Goal: Communication & Community: Share content

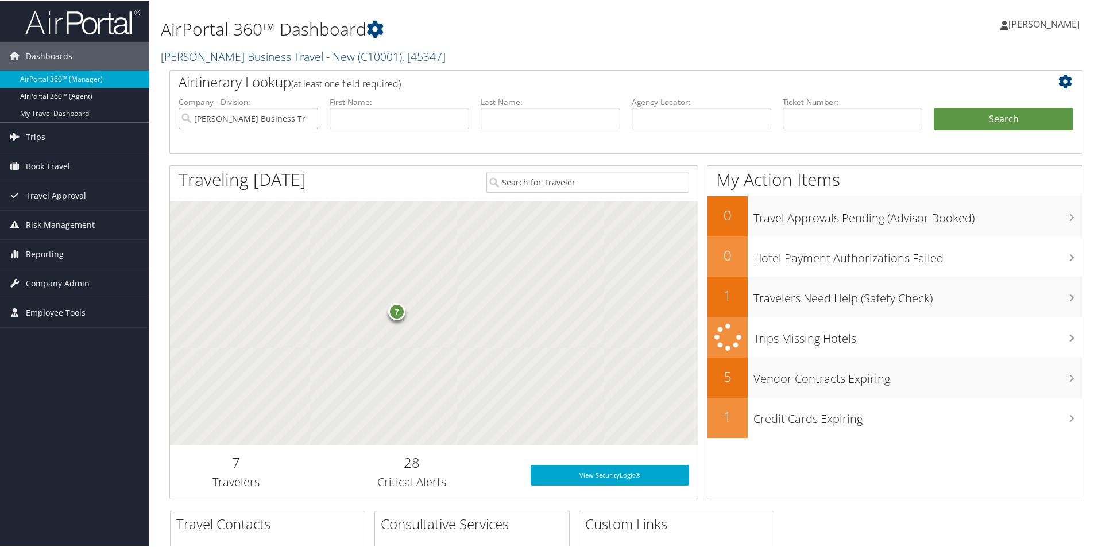
click at [238, 114] on input "Christopherson Business Travel - New" at bounding box center [249, 117] width 140 height 21
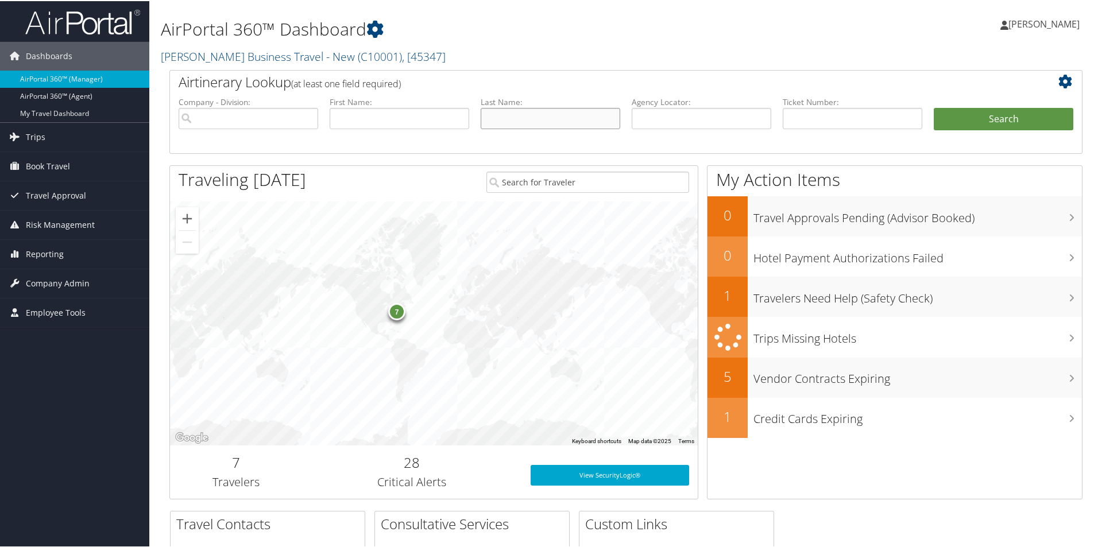
click at [498, 119] on input "text" at bounding box center [551, 117] width 140 height 21
click at [643, 122] on input "text" at bounding box center [702, 117] width 140 height 21
click at [648, 117] on input "text" at bounding box center [702, 117] width 140 height 21
paste input "D9N8MQ"
type input "D9N8MQ"
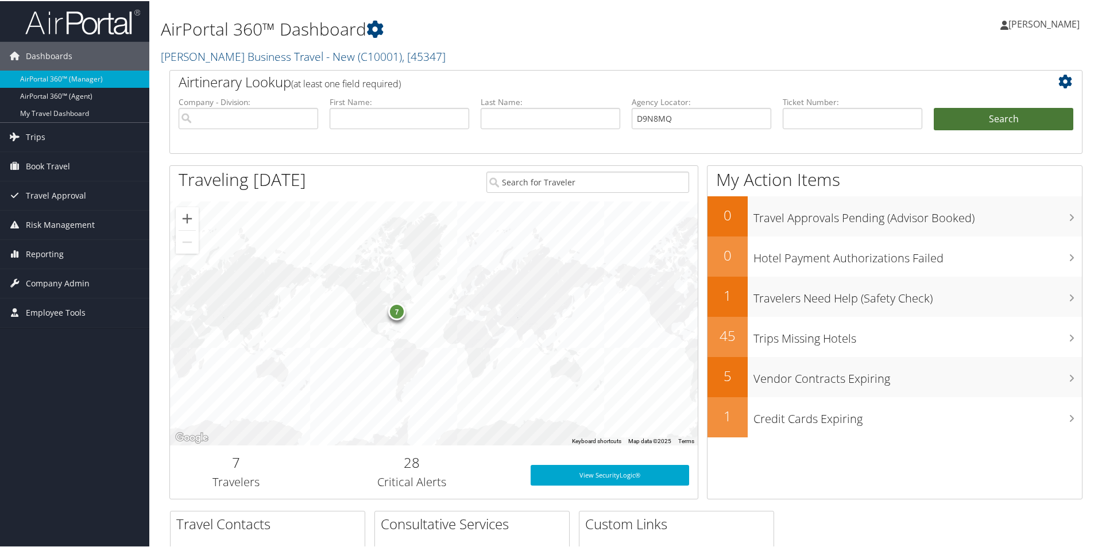
click at [971, 115] on button "Search" at bounding box center [1004, 118] width 140 height 23
click at [971, 114] on button "Search" at bounding box center [1004, 118] width 140 height 23
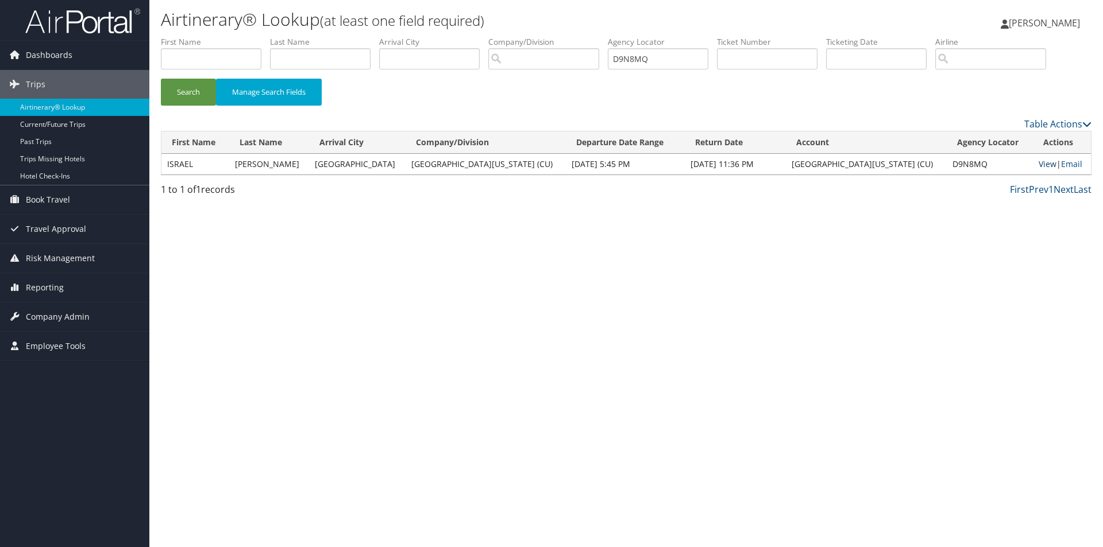
click at [1038, 164] on link "View" at bounding box center [1047, 164] width 18 height 11
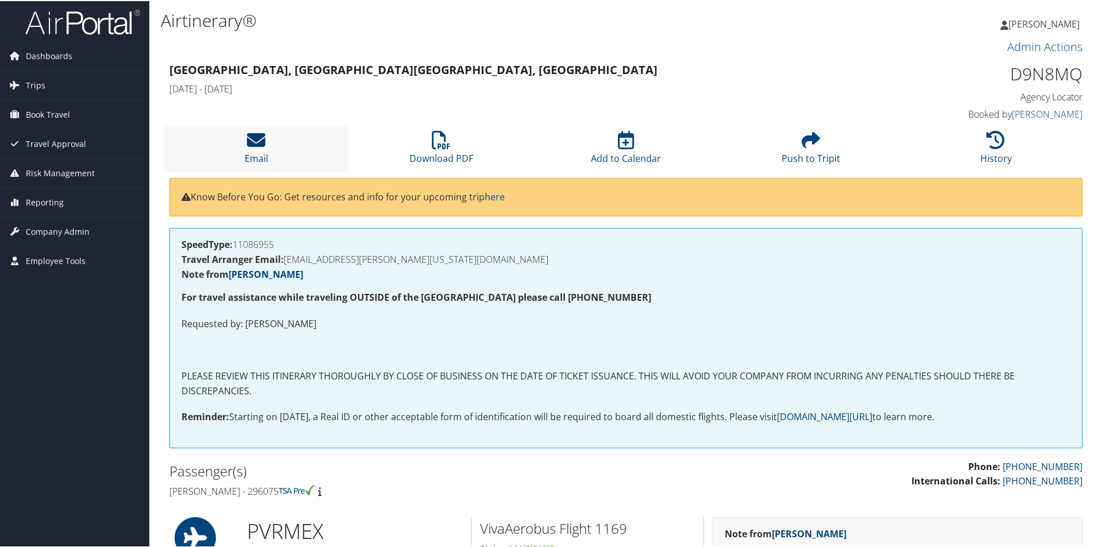
click at [260, 144] on icon at bounding box center [256, 139] width 18 height 18
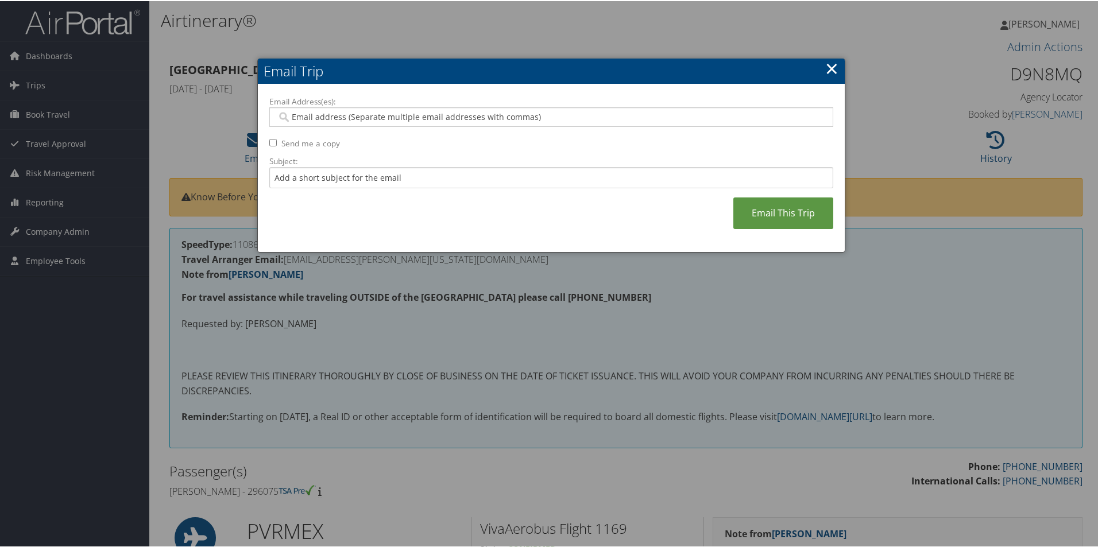
click at [302, 117] on input "Email Address(es):" at bounding box center [551, 115] width 548 height 11
click at [292, 176] on input "Subject:" at bounding box center [551, 176] width 564 height 21
type input "Itinerary and invoice for PVR-GDL"
click at [292, 116] on input "Email Address(es):" at bounding box center [551, 115] width 548 height 11
type input "i"
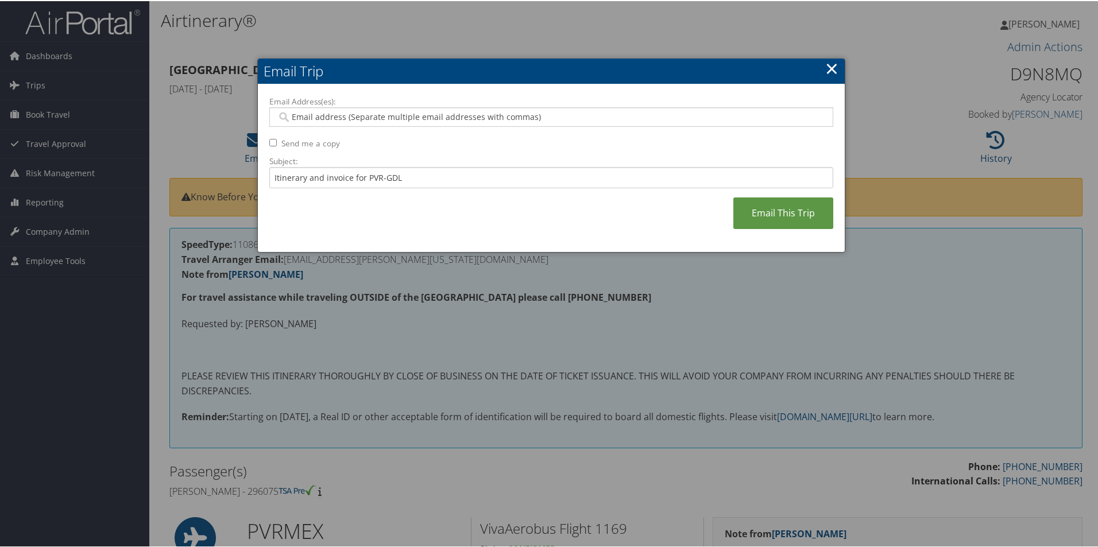
click at [292, 114] on input "Email Address(es):" at bounding box center [551, 115] width 548 height 11
paste input "[EMAIL_ADDRESS][PERSON_NAME][US_STATE][DOMAIN_NAME]"
type input "[EMAIL_ADDRESS][PERSON_NAME][US_STATE][DOMAIN_NAME]"
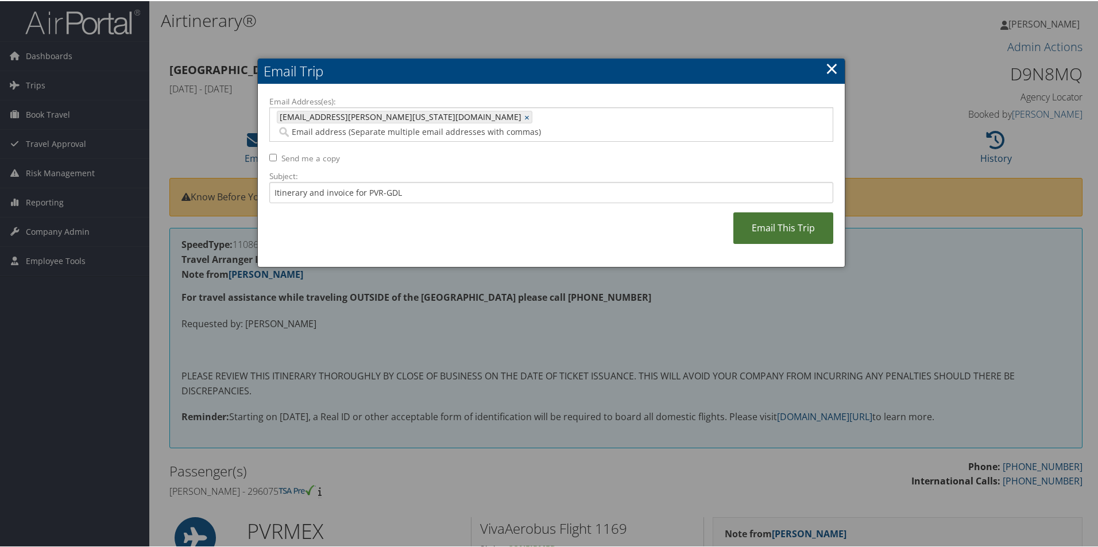
click at [768, 213] on link "Email This Trip" at bounding box center [783, 227] width 100 height 32
